Goal: Task Accomplishment & Management: Manage account settings

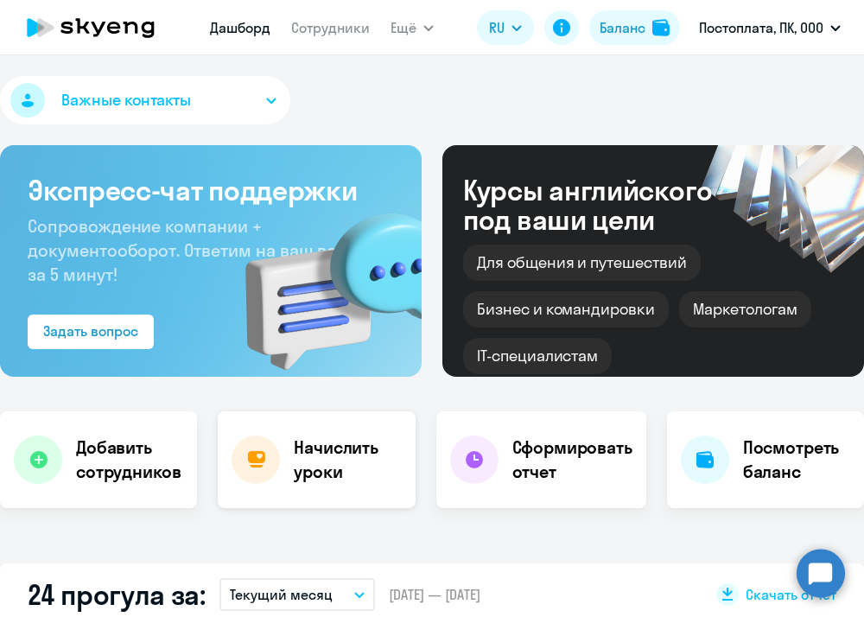
click at [314, 470] on h4 "Начислить уроки" at bounding box center [347, 460] width 107 height 48
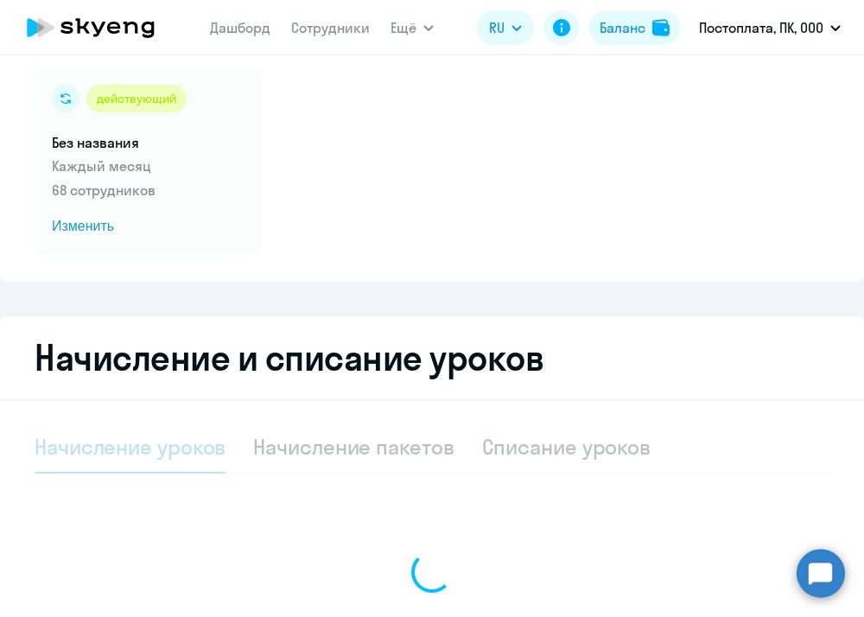
select select "10"
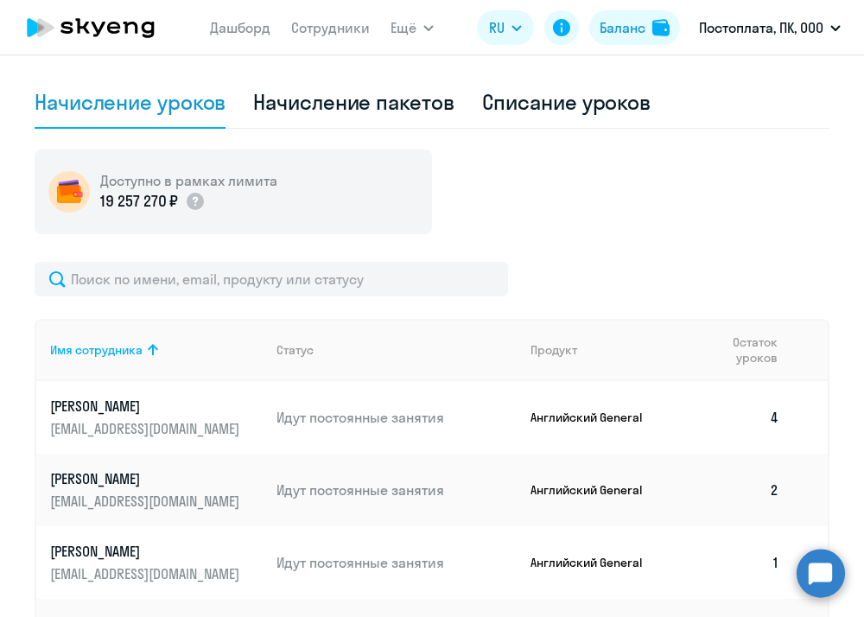
scroll to position [480, 0]
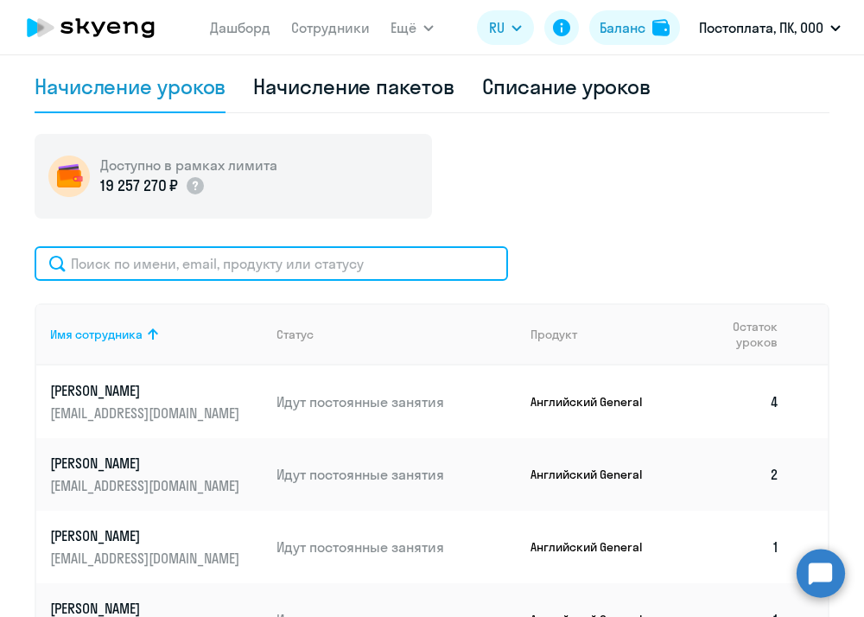
click at [229, 260] on input "text" at bounding box center [272, 263] width 474 height 35
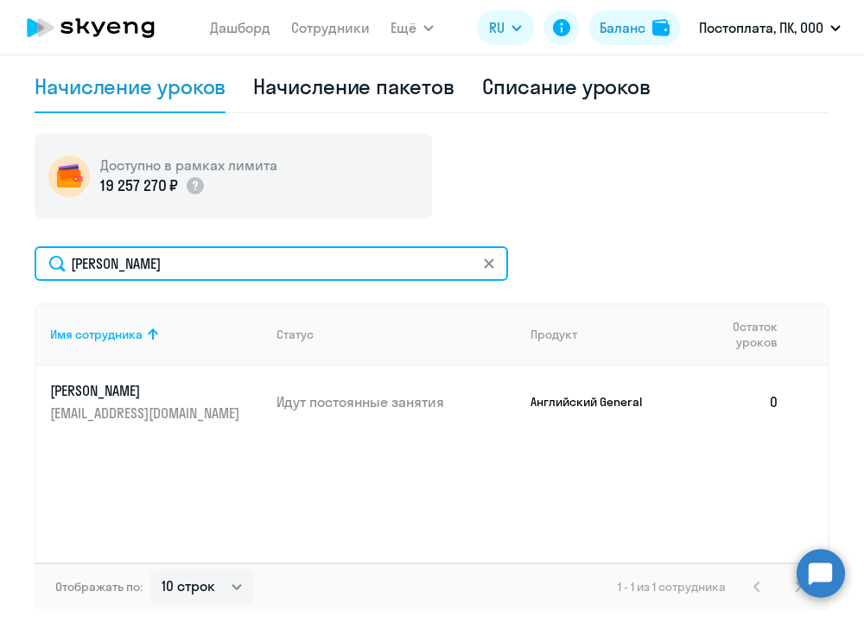
type input "[PERSON_NAME]"
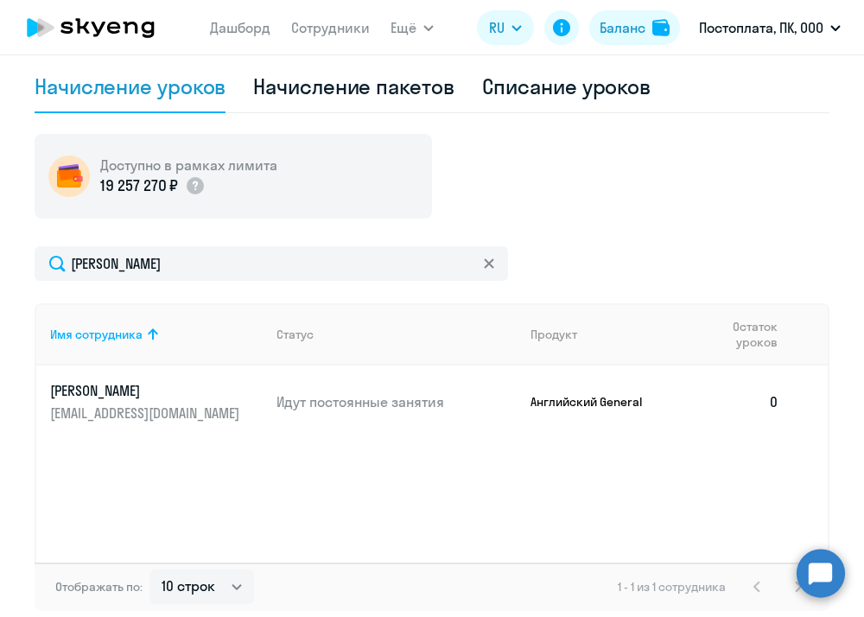
click at [616, 398] on p "Английский General" at bounding box center [596, 402] width 130 height 16
click at [775, 398] on td "0" at bounding box center [736, 402] width 116 height 73
click at [135, 386] on p "[PERSON_NAME]" at bounding box center [147, 390] width 194 height 19
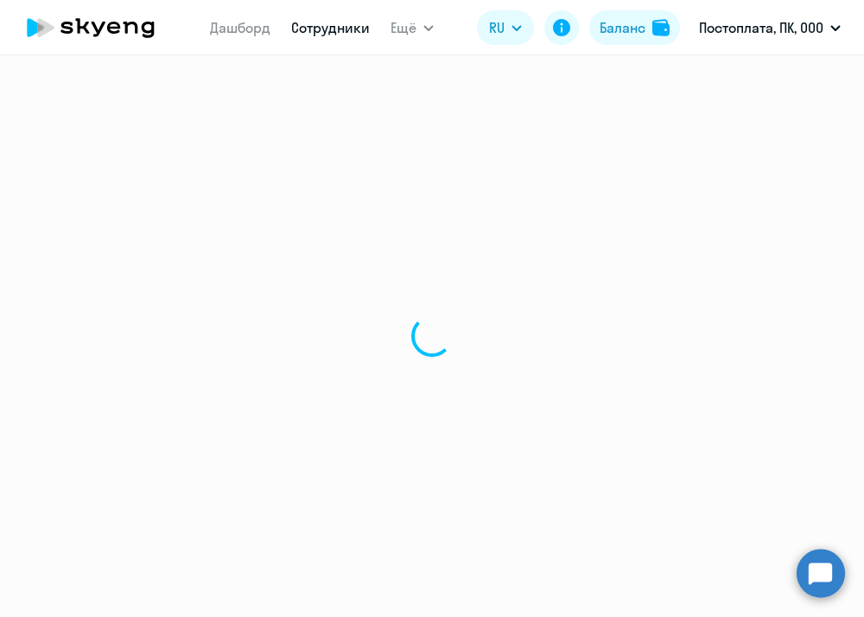
select select "english"
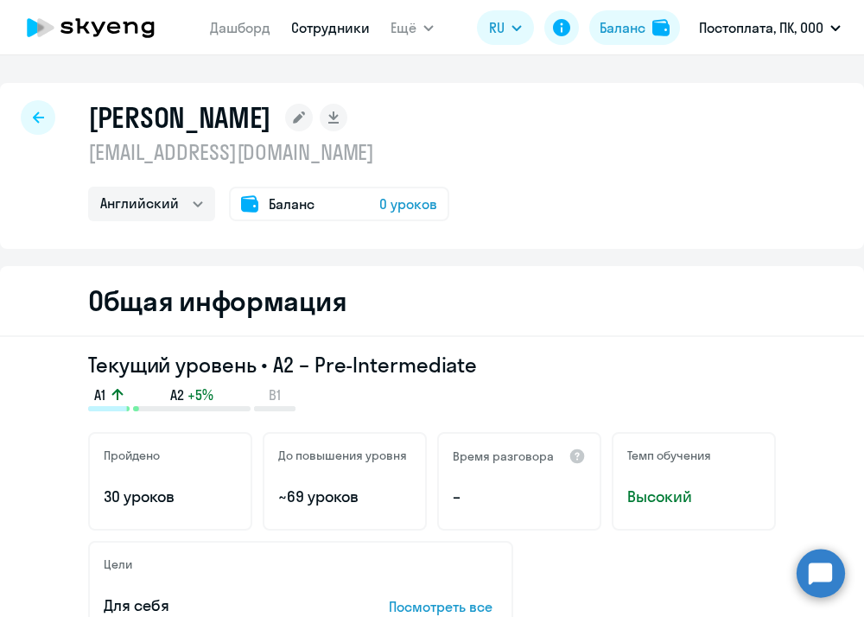
click at [418, 209] on span "0 уроков" at bounding box center [408, 204] width 58 height 21
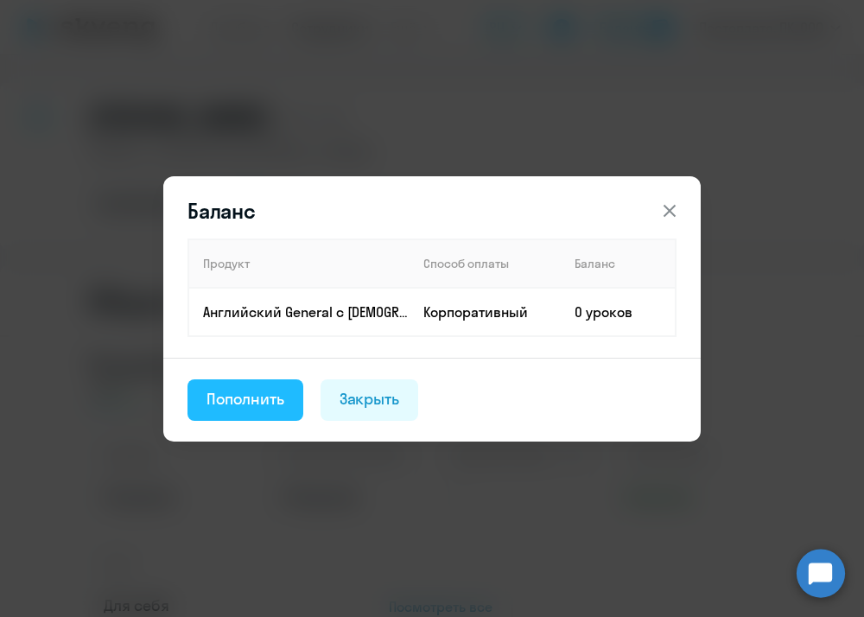
click at [230, 399] on div "Пополнить" at bounding box center [246, 399] width 78 height 22
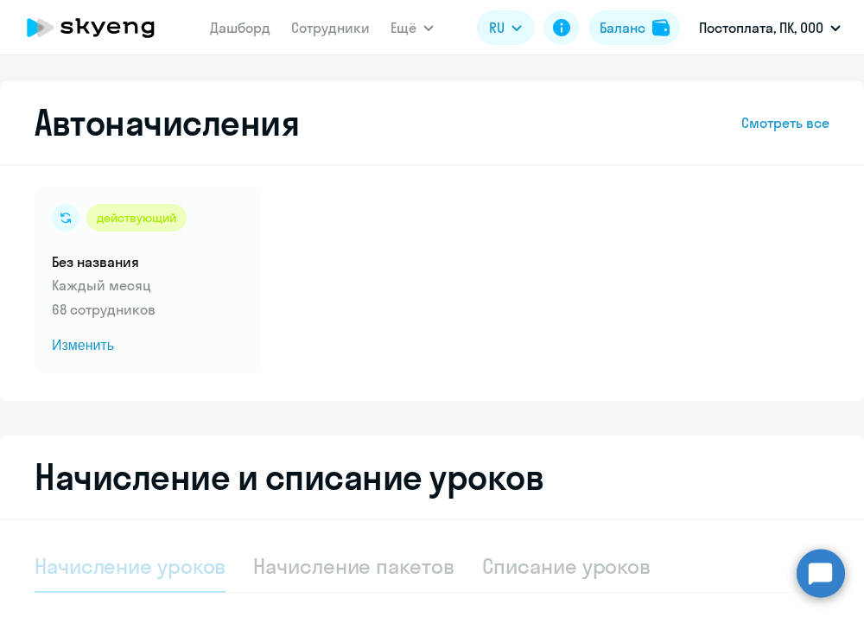
select select "10"
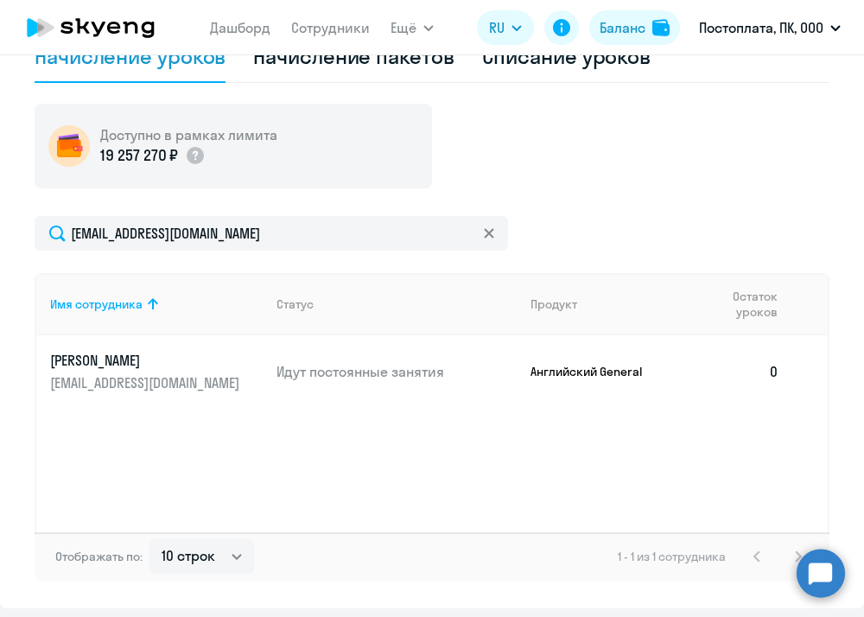
scroll to position [513, 0]
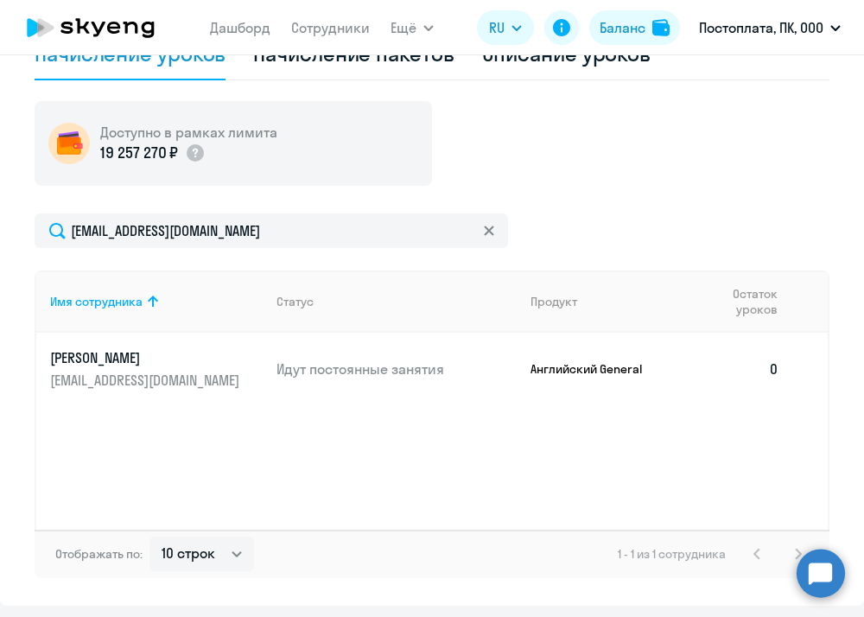
click at [775, 367] on td "0" at bounding box center [736, 369] width 116 height 73
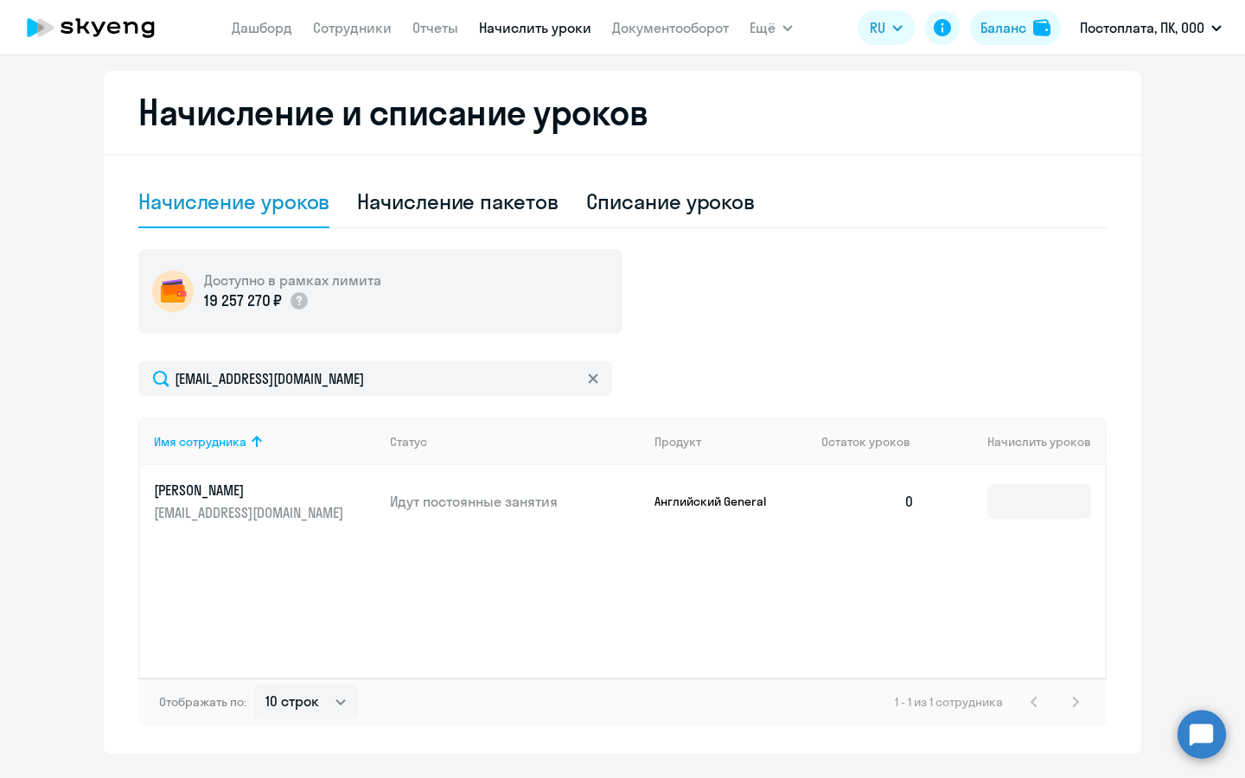
scroll to position [374, 0]
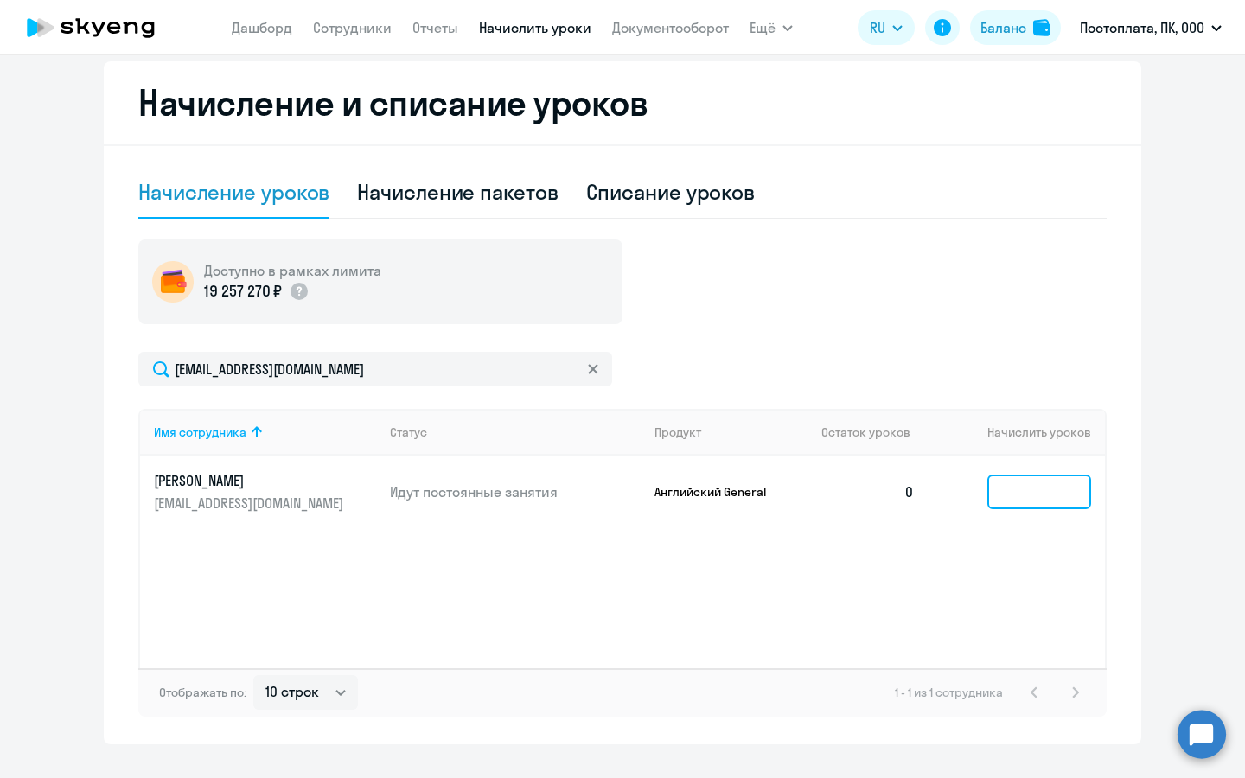
click at [864, 488] on input at bounding box center [1039, 492] width 104 height 35
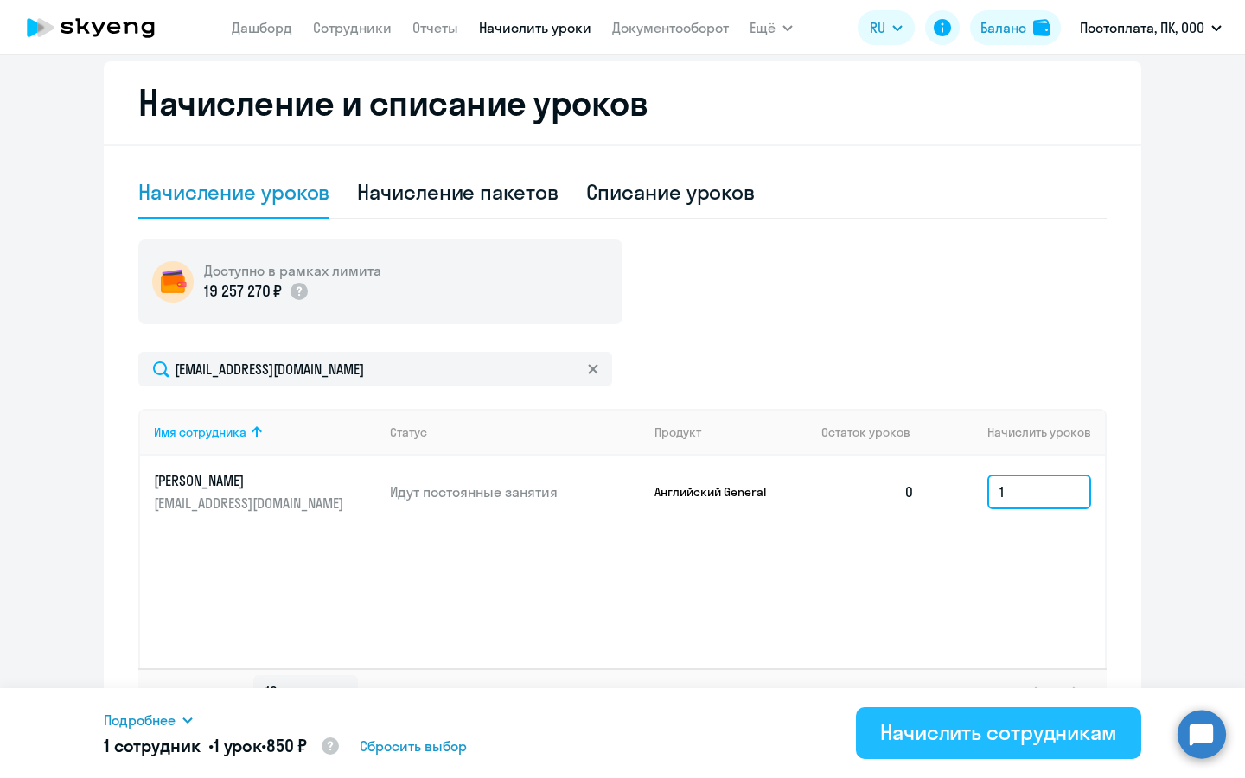
type input "1"
click at [864, 616] on div "Начислить сотрудникам" at bounding box center [998, 732] width 237 height 28
